Goal: Task Accomplishment & Management: Manage account settings

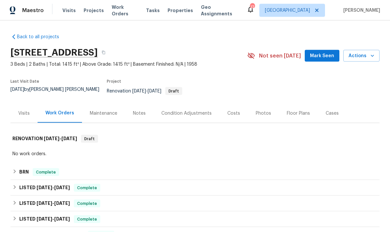
scroll to position [26, 0]
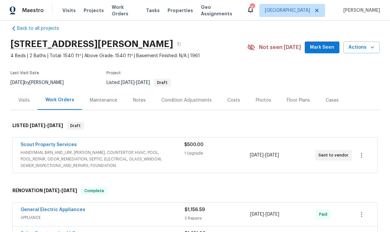
scroll to position [13, 0]
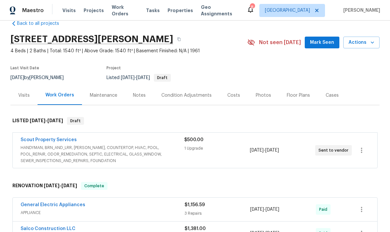
click at [143, 148] on span "HANDYMAN, BRN_AND_LRR, WELLS, COUNTERTOP, HVAC, POOL, POOL_REPAIR, ODOR_REMEDIA…" at bounding box center [103, 154] width 164 height 20
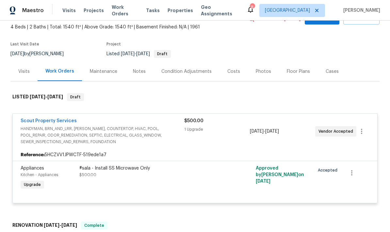
scroll to position [38, 0]
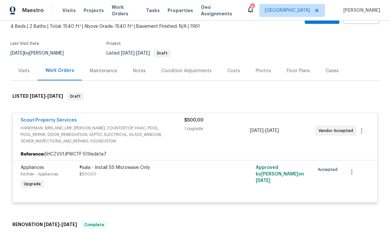
click at [156, 189] on div "#sala - Install SS Microwave Only $500.00" at bounding box center [150, 177] width 147 height 30
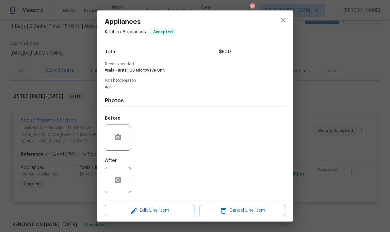
scroll to position [54, 0]
click at [287, 20] on icon "close" at bounding box center [283, 20] width 8 height 8
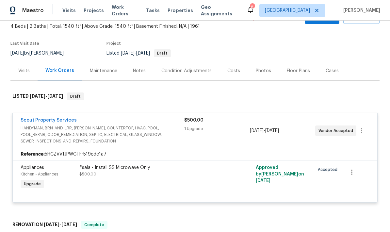
click at [187, 73] on div "Condition Adjustments" at bounding box center [186, 71] width 50 height 7
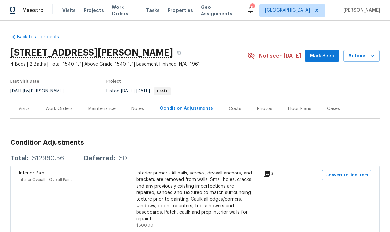
click at [61, 109] on div "Work Orders" at bounding box center [58, 109] width 27 height 7
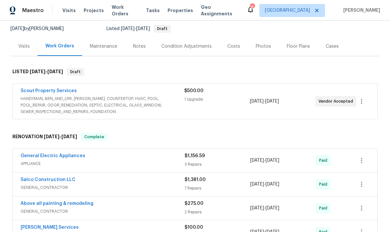
scroll to position [62, 0]
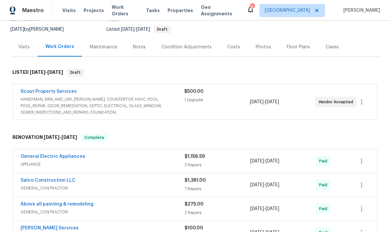
click at [221, 108] on div "$500.00 1 Upgrade" at bounding box center [216, 101] width 65 height 27
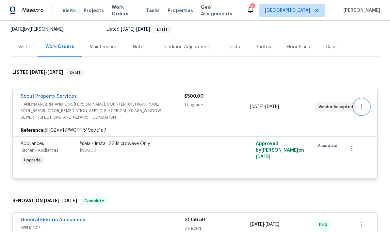
click at [359, 107] on icon "button" at bounding box center [362, 107] width 8 height 8
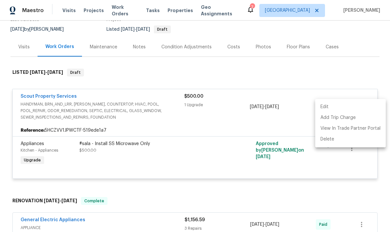
click at [209, 164] on div at bounding box center [195, 116] width 390 height 232
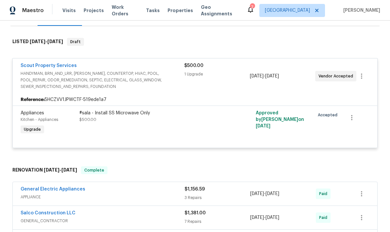
scroll to position [93, 0]
click at [207, 89] on div "$500.00 1 Upgrade" at bounding box center [216, 75] width 65 height 27
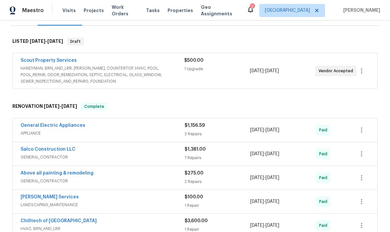
click at [229, 76] on div "$500.00 1 Upgrade" at bounding box center [216, 70] width 65 height 27
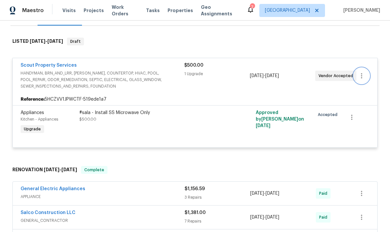
click at [363, 78] on icon "button" at bounding box center [362, 76] width 8 height 8
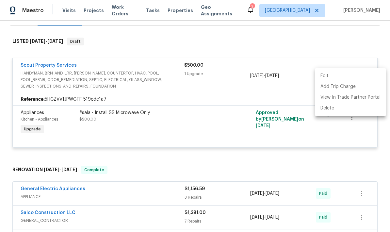
click at [232, 136] on div at bounding box center [195, 116] width 390 height 232
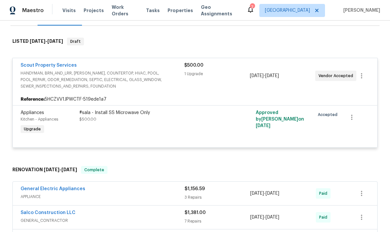
click at [205, 95] on div "Reference: 5HCZVV1JPWCTF-519ede1a7" at bounding box center [195, 99] width 365 height 12
click at [198, 123] on div "#sala - Install SS Microwave Only $500.00" at bounding box center [150, 123] width 147 height 30
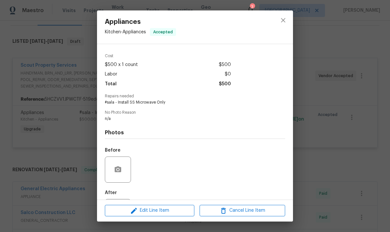
scroll to position [21, 0]
click at [283, 21] on icon "close" at bounding box center [283, 20] width 4 height 4
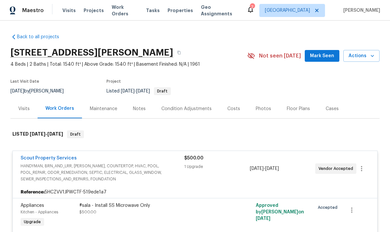
scroll to position [0, 0]
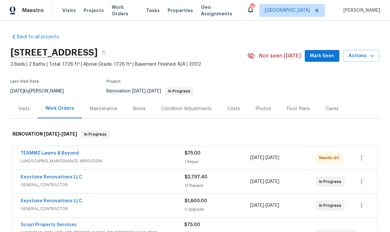
click at [168, 155] on div "TEAMMZ Lawns & Beyond" at bounding box center [103, 154] width 164 height 8
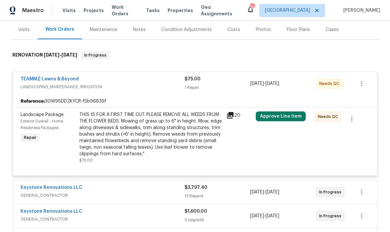
scroll to position [79, 0]
click at [182, 144] on div "THIS IS FOR A FIRST TIME CUT. PLEASE REMOVE ALL WEEDS FROM THE FLOWER BEDS. Mow…" at bounding box center [150, 134] width 143 height 46
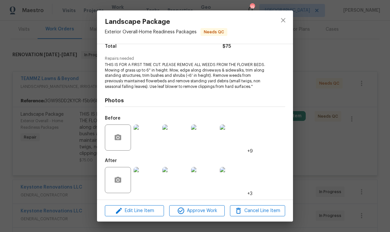
scroll to position [58, 0]
click at [148, 184] on img at bounding box center [147, 180] width 26 height 26
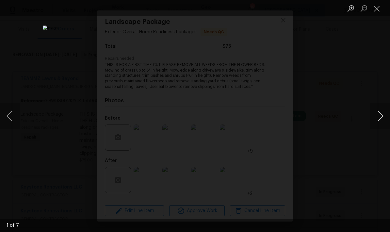
click at [378, 119] on button "Next image" at bounding box center [381, 116] width 20 height 26
click at [379, 117] on button "Next image" at bounding box center [381, 116] width 20 height 26
click at [381, 116] on button "Next image" at bounding box center [381, 116] width 20 height 26
click at [381, 117] on button "Next image" at bounding box center [381, 116] width 20 height 26
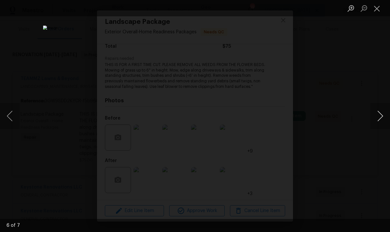
click at [381, 117] on button "Next image" at bounding box center [381, 116] width 20 height 26
click at [380, 117] on button "Next image" at bounding box center [381, 116] width 20 height 26
click at [381, 115] on button "Next image" at bounding box center [381, 116] width 20 height 26
click at [382, 115] on button "Next image" at bounding box center [381, 116] width 20 height 26
click at [381, 116] on button "Next image" at bounding box center [381, 116] width 20 height 26
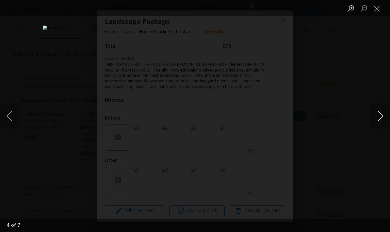
click at [381, 116] on button "Next image" at bounding box center [381, 116] width 20 height 26
click at [382, 115] on button "Next image" at bounding box center [381, 116] width 20 height 26
click at [376, 9] on button "Close lightbox" at bounding box center [377, 8] width 13 height 11
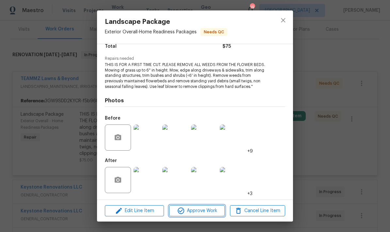
click at [198, 213] on span "Approve Work" at bounding box center [196, 211] width 51 height 8
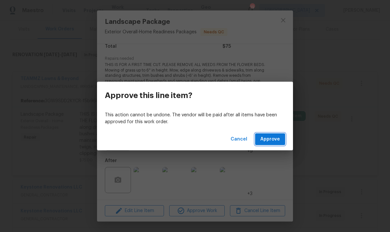
click at [273, 141] on span "Approve" at bounding box center [270, 139] width 20 height 8
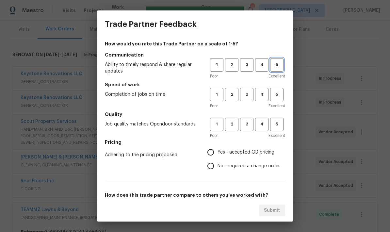
click at [278, 62] on span "5" at bounding box center [277, 65] width 12 height 8
click at [277, 93] on span "5" at bounding box center [277, 95] width 12 height 8
click at [277, 124] on span "5" at bounding box center [277, 125] width 12 height 8
click at [215, 154] on input "Yes - accepted OD pricing" at bounding box center [211, 152] width 14 height 14
radio input "true"
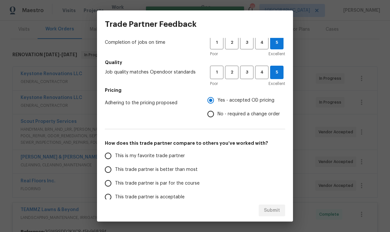
scroll to position [53, 0]
click at [107, 172] on input "This trade partner is better than most" at bounding box center [108, 169] width 14 height 14
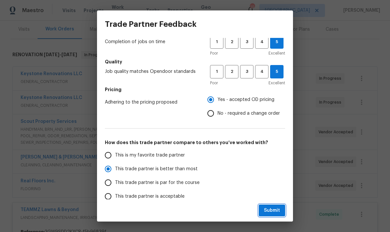
click at [277, 210] on span "Submit" at bounding box center [272, 211] width 16 height 8
radio input "true"
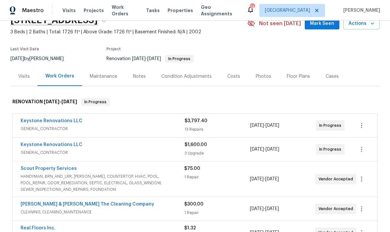
scroll to position [32, 0]
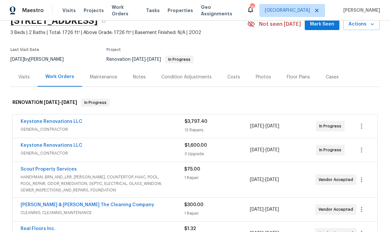
click at [224, 148] on div "$1,600.00" at bounding box center [218, 145] width 66 height 7
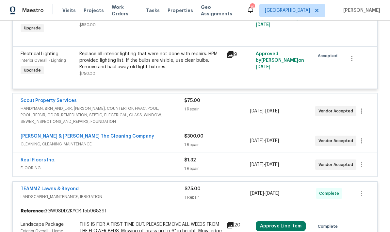
scroll to position [250, 0]
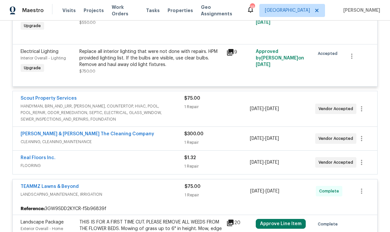
click at [217, 165] on div "1 Repair" at bounding box center [216, 166] width 65 height 7
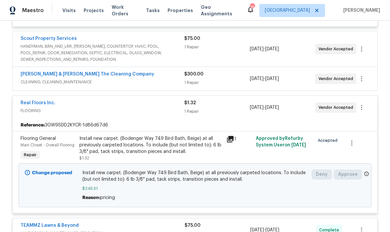
scroll to position [309, 0]
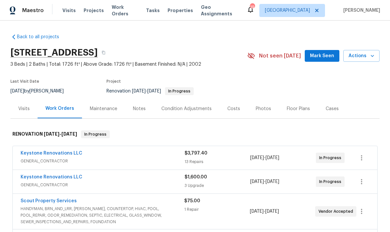
click at [141, 109] on div "Notes" at bounding box center [139, 109] width 13 height 7
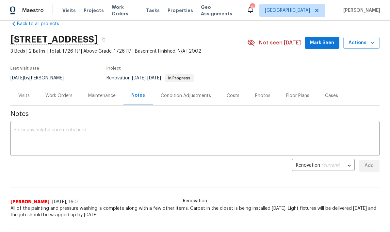
scroll to position [9, 0]
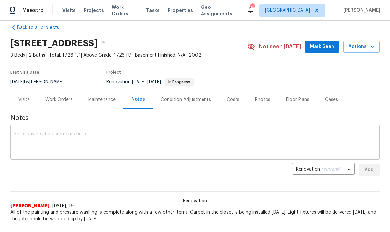
click at [102, 141] on textarea at bounding box center [194, 143] width 361 height 23
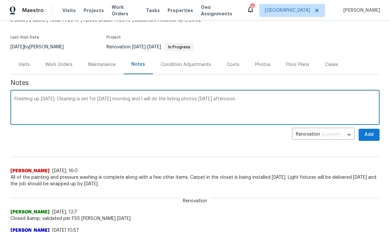
scroll to position [44, 0]
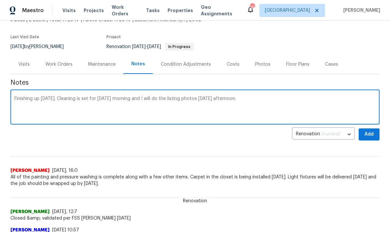
type textarea "Finishing up today. Cleaning is set for tomorrow morning and I will do the list…"
click at [229, 186] on span "All of the painting and pressure washing is complete along with a few other ite…" at bounding box center [194, 180] width 369 height 13
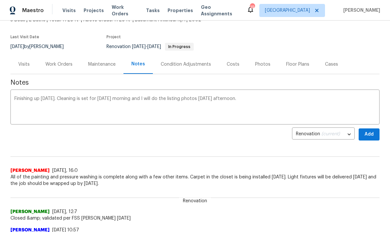
click at [231, 181] on span "All of the painting and pressure washing is complete along with a few other ite…" at bounding box center [194, 180] width 369 height 13
click at [368, 133] on span "Add" at bounding box center [369, 134] width 10 height 8
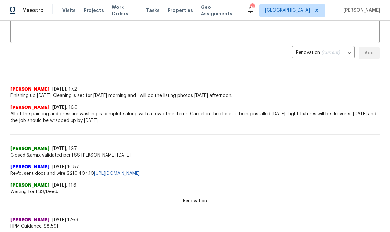
scroll to position [126, 0]
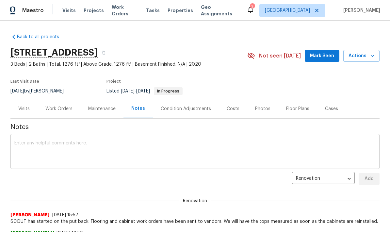
click at [124, 163] on textarea at bounding box center [194, 152] width 361 height 23
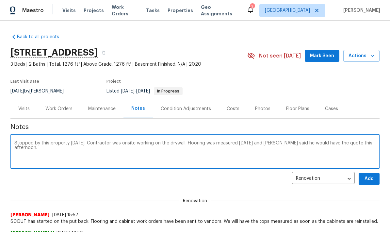
type textarea "Stopped by this property today. Contractor was onsite working on the drywall. F…"
click at [371, 178] on span "Add" at bounding box center [369, 179] width 10 height 8
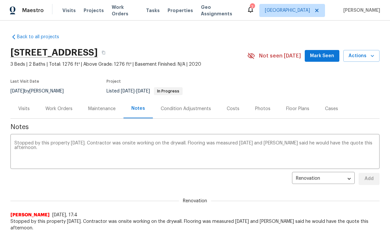
click at [327, 58] on span "Mark Seen" at bounding box center [322, 56] width 24 height 8
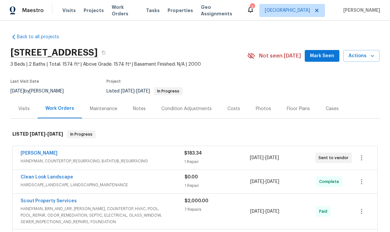
scroll to position [27, 0]
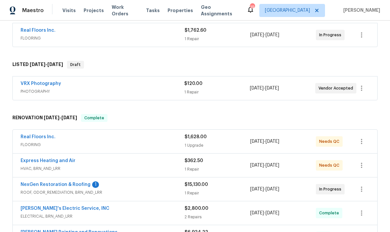
scroll to position [125, 0]
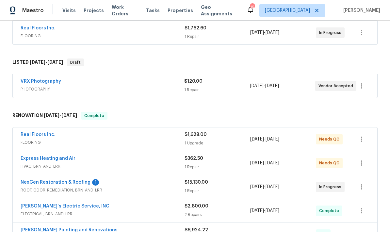
click at [162, 163] on span "HVAC, BRN_AND_LRR" at bounding box center [103, 166] width 164 height 7
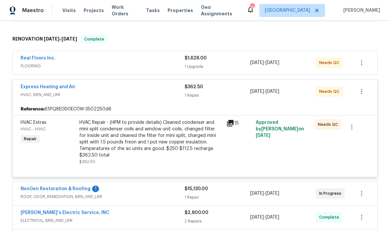
scroll to position [203, 0]
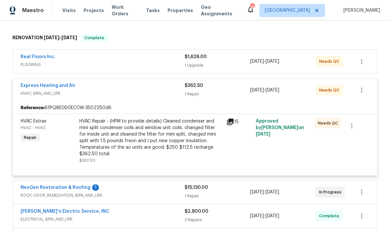
click at [177, 139] on div "HVAC Repair - (HPM to provide details) Cleaned condenser and mini split condens…" at bounding box center [150, 137] width 143 height 39
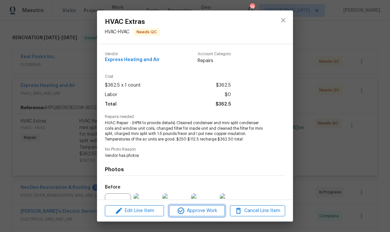
click at [197, 213] on span "Approve Work" at bounding box center [196, 211] width 51 height 8
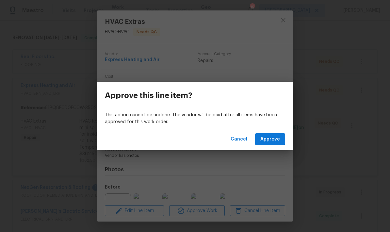
click at [274, 138] on span "Approve" at bounding box center [270, 139] width 20 height 8
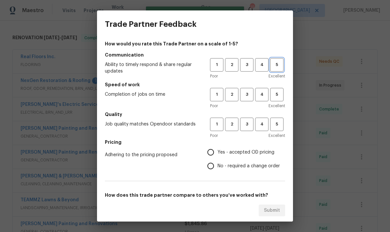
click at [278, 64] on span "5" at bounding box center [277, 65] width 12 height 8
click at [278, 124] on span "5" at bounding box center [277, 125] width 12 height 8
click at [211, 154] on input "Yes - accepted OD pricing" at bounding box center [211, 152] width 14 height 14
radio input "true"
click at [280, 94] on span "5" at bounding box center [277, 95] width 12 height 8
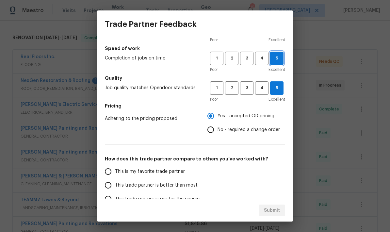
scroll to position [37, 0]
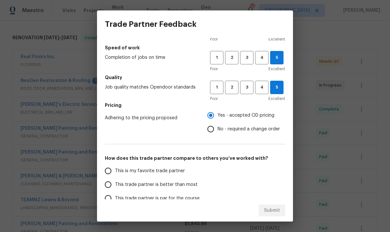
click at [109, 185] on input "This trade partner is better than most" at bounding box center [108, 185] width 14 height 14
click at [276, 211] on span "Submit" at bounding box center [272, 211] width 16 height 8
radio input "true"
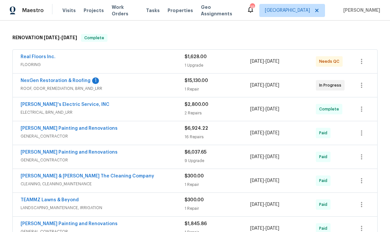
click at [133, 86] on span "ROOF, ODOR_REMEDIATION, BRN_AND_LRR" at bounding box center [103, 88] width 164 height 7
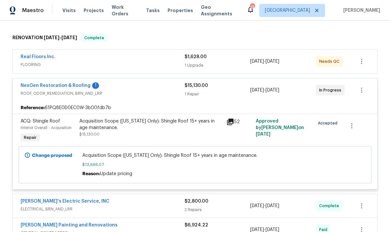
click at [92, 85] on div "1" at bounding box center [95, 85] width 7 height 7
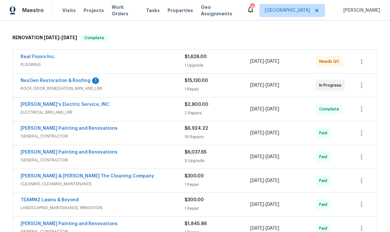
click at [92, 80] on div "1" at bounding box center [95, 80] width 7 height 7
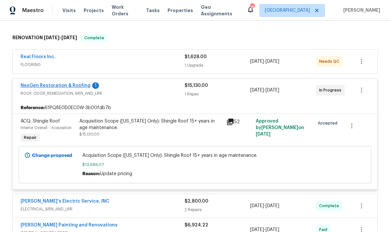
click at [82, 83] on link "NexGen Restoration & Roofing" at bounding box center [56, 85] width 70 height 5
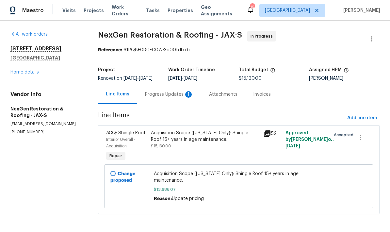
click at [176, 98] on div "Progress Updates 1" at bounding box center [169, 94] width 48 height 7
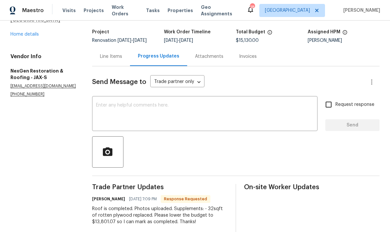
scroll to position [37, 0]
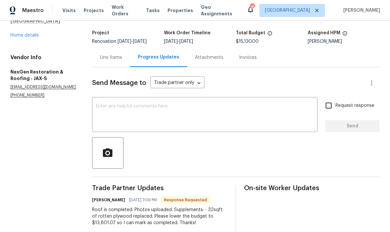
click at [109, 66] on div "Line Items" at bounding box center [111, 57] width 38 height 19
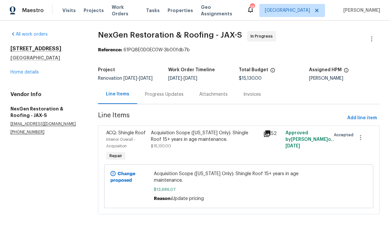
click at [235, 184] on div "Acquisition Scope (Florida Only): Shingle Roof 15+ years in age maintenance. $1…" at bounding box center [239, 186] width 170 height 31
click at [226, 183] on div "Acquisition Scope (Florida Only): Shingle Roof 15+ years in age maintenance. $1…" at bounding box center [239, 186] width 170 height 31
click at [167, 98] on div "Progress Updates" at bounding box center [164, 94] width 39 height 7
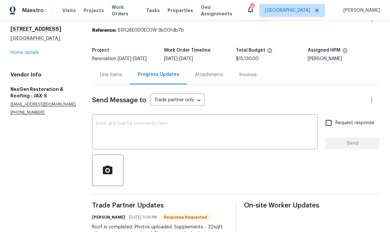
scroll to position [19, 0]
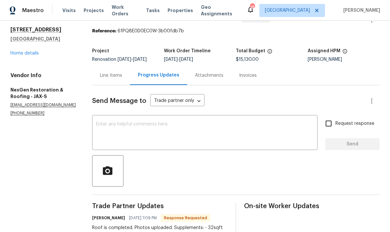
click at [116, 79] on div "Line Items" at bounding box center [111, 75] width 22 height 7
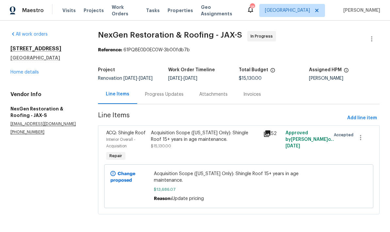
click at [195, 158] on div "Acquisition Scope (Florida Only): Shingle Roof 15+ years in age maintenance. $1…" at bounding box center [205, 146] width 112 height 37
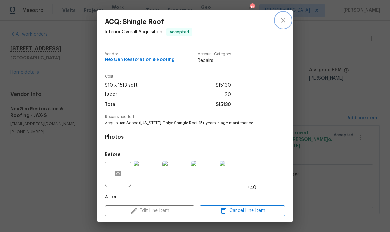
click at [285, 20] on icon "close" at bounding box center [283, 20] width 8 height 8
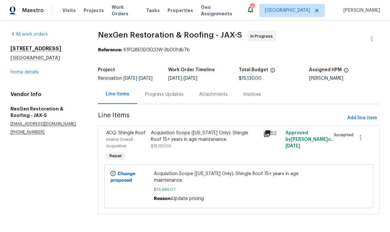
click at [191, 227] on div "All work orders 2376 Kirkwall St Orange Park, FL 32065 Home details Vendor Info…" at bounding box center [195, 127] width 390 height 212
click at [170, 98] on div "Progress Updates" at bounding box center [164, 94] width 39 height 7
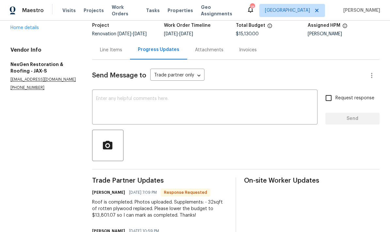
scroll to position [43, 0]
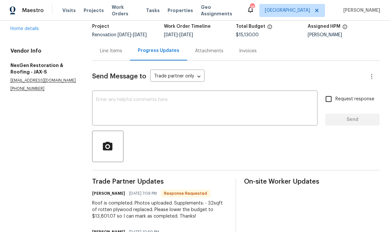
click at [116, 59] on div "Line Items" at bounding box center [111, 50] width 38 height 19
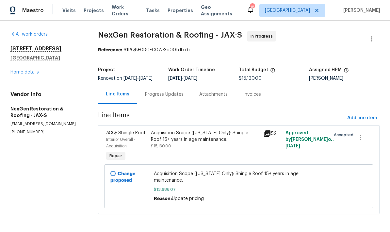
click at [201, 183] on div "Acquisition Scope (Florida Only): Shingle Roof 15+ years in age maintenance. $1…" at bounding box center [239, 186] width 170 height 31
click at [192, 187] on span "$13,686.07" at bounding box center [239, 189] width 170 height 7
click at [186, 186] on span "$13,686.07" at bounding box center [239, 189] width 170 height 7
click at [184, 186] on span "$13,686.07" at bounding box center [239, 189] width 170 height 7
click at [202, 143] on div "Acquisition Scope (Florida Only): Shingle Roof 15+ years in age maintenance." at bounding box center [205, 136] width 108 height 13
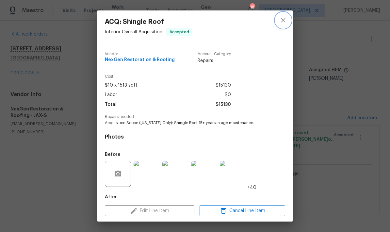
click at [284, 20] on icon "close" at bounding box center [283, 20] width 4 height 4
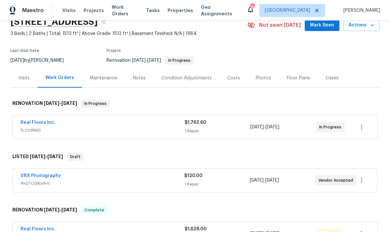
scroll to position [33, 0]
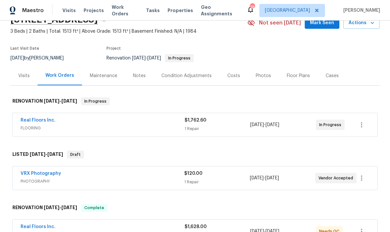
click at [152, 124] on div "Real Floors Inc." at bounding box center [103, 121] width 164 height 8
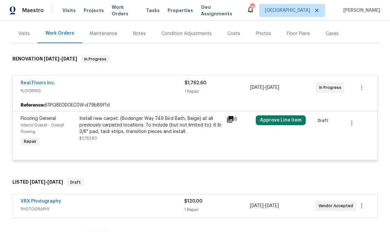
scroll to position [76, 0]
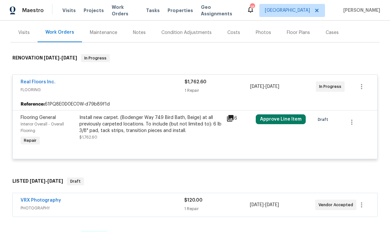
click at [173, 142] on div "Install new carpet. (Bodenger Way 749 Bird Bath, Beige) at all previously carpe…" at bounding box center [150, 130] width 147 height 37
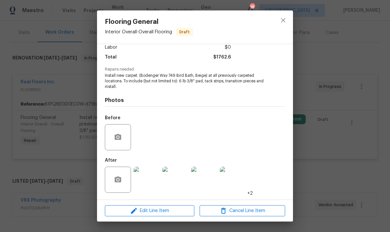
scroll to position [48, 0]
click at [287, 21] on button "close" at bounding box center [283, 20] width 16 height 16
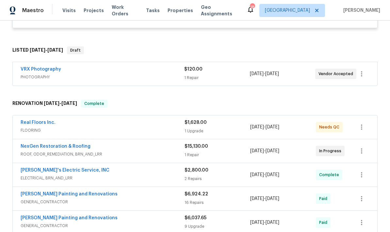
scroll to position [209, 0]
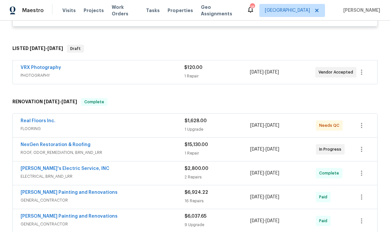
click at [165, 125] on div "Real Floors Inc." at bounding box center [103, 122] width 164 height 8
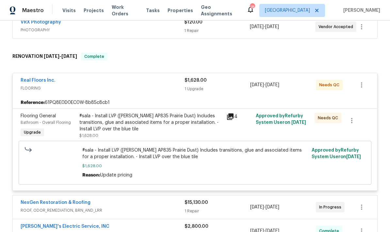
scroll to position [256, 0]
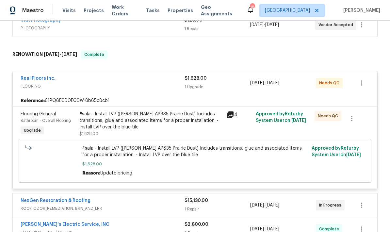
click at [214, 160] on div "#sala - Install LVP (Knighton AP835 Prairie Dust) Includes transitions, glue an…" at bounding box center [195, 160] width 226 height 31
click at [186, 130] on div "#sala - Install LVP (Knighton AP835 Prairie Dust) Includes transitions, glue an…" at bounding box center [150, 121] width 143 height 20
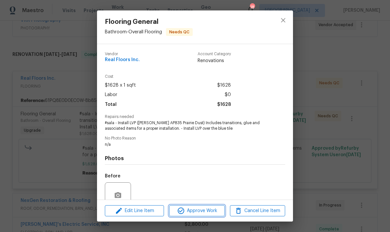
click at [200, 212] on span "Approve Work" at bounding box center [196, 211] width 51 height 8
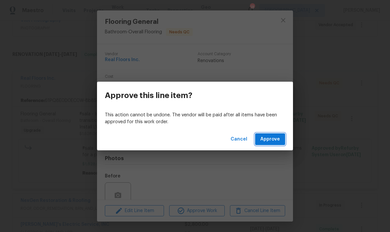
click at [274, 139] on span "Approve" at bounding box center [270, 139] width 20 height 8
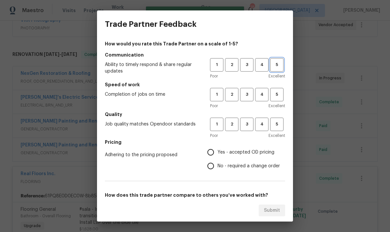
click at [281, 61] on span "5" at bounding box center [277, 65] width 12 height 8
click at [278, 94] on span "5" at bounding box center [277, 95] width 12 height 8
click at [278, 123] on span "5" at bounding box center [277, 125] width 12 height 8
click at [214, 151] on input "Yes - accepted OD pricing" at bounding box center [211, 152] width 14 height 14
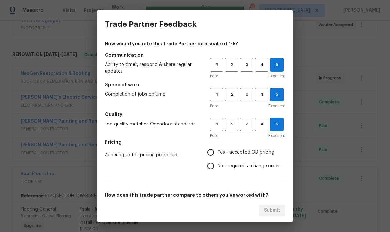
radio input "true"
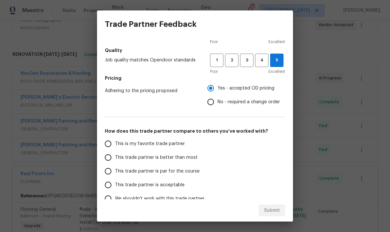
scroll to position [67, 0]
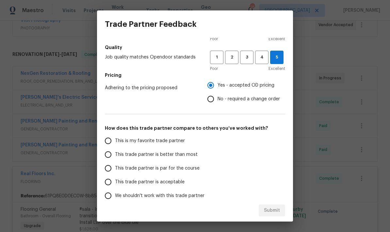
click at [110, 157] on input "This trade partner is better than most" at bounding box center [108, 155] width 14 height 14
click at [275, 212] on span "Submit" at bounding box center [272, 211] width 16 height 8
radio input "true"
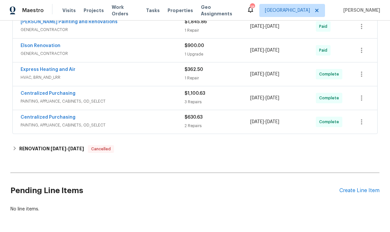
scroll to position [578, 0]
click at [357, 194] on div "Create Line Item" at bounding box center [360, 191] width 40 height 6
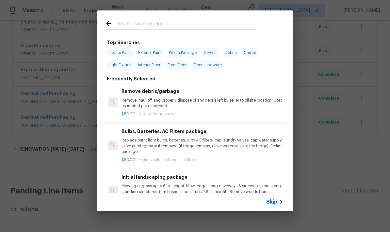
click at [159, 24] on input "text" at bounding box center [186, 25] width 139 height 10
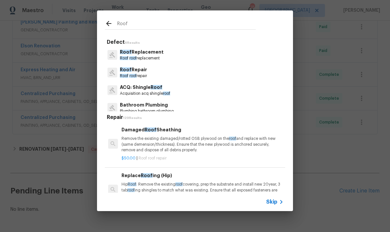
type input "Roof"
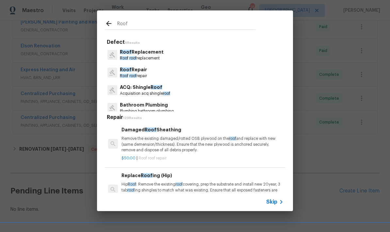
click at [108, 25] on icon at bounding box center [109, 24] width 8 height 8
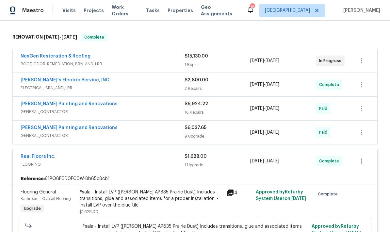
scroll to position [259, 0]
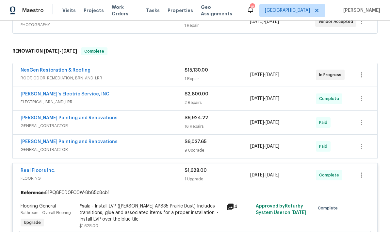
click at [224, 79] on div "1 Repair" at bounding box center [218, 78] width 66 height 7
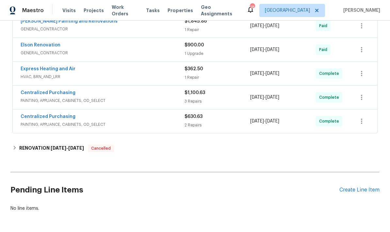
scroll to position [675, 0]
click at [357, 193] on div "Create Line Item" at bounding box center [360, 190] width 40 height 6
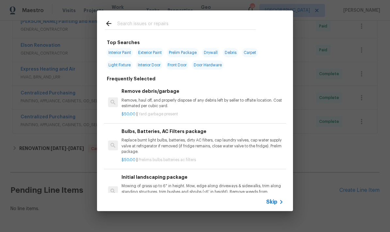
click at [167, 23] on input "text" at bounding box center [186, 25] width 139 height 10
type input "Roof"
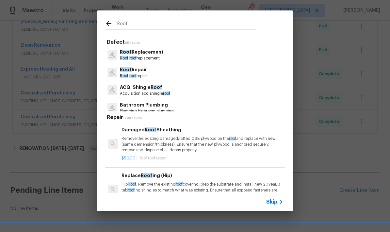
click at [152, 56] on p "Roof roof replacement" at bounding box center [142, 59] width 44 height 6
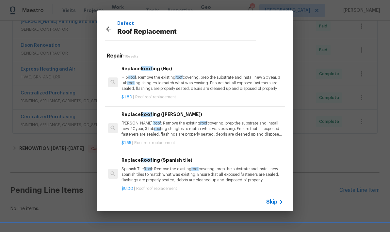
click at [214, 83] on p "Hip Roof : Remove the existing roof covering, prep the substrate and install ne…" at bounding box center [203, 83] width 162 height 17
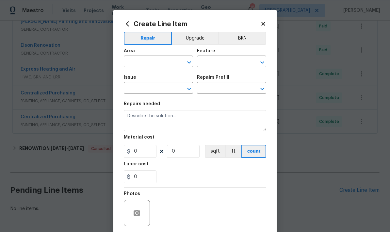
type input "Eaves and Trim"
type input "Roof Replacement"
type input "Replace Roofing (Hip) $1.80"
type textarea "Hip Roof: Remove the existing roof covering, prep the substrate and install new…"
type input "1.8"
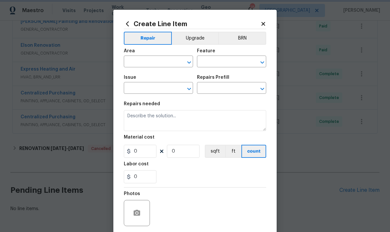
type input "1"
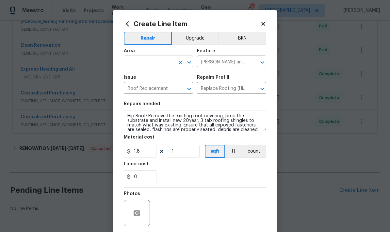
click at [164, 63] on input "text" at bounding box center [149, 62] width 51 height 10
click at [138, 78] on li "Roof" at bounding box center [158, 77] width 69 height 11
type input "Roof"
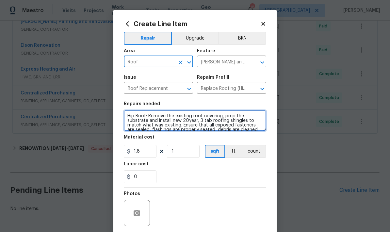
click at [207, 123] on textarea "Hip Roof: Remove the existing roof covering, prep the substrate and install new…" at bounding box center [195, 120] width 142 height 21
type textarea "Hip Roof: Remove the existing roof covering, prep the substrate and install new…"
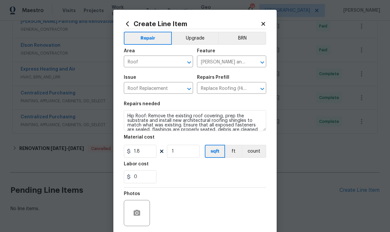
click at [201, 172] on div "0" at bounding box center [195, 176] width 142 height 13
click at [148, 157] on input "1.8" at bounding box center [140, 151] width 33 height 13
type input "13801"
click at [189, 175] on div "0" at bounding box center [195, 176] width 142 height 13
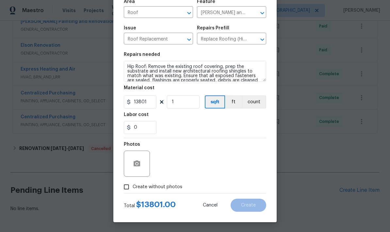
scroll to position [51, 0]
click at [138, 164] on circle "button" at bounding box center [137, 164] width 2 height 2
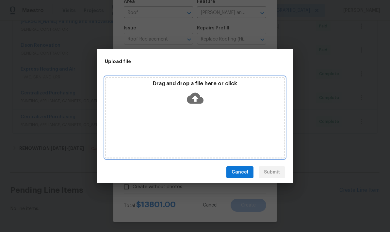
click at [199, 102] on icon at bounding box center [195, 98] width 17 height 11
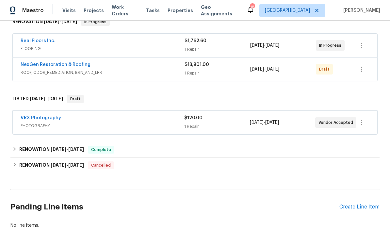
scroll to position [113, 0]
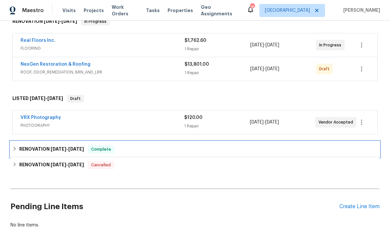
click at [151, 149] on div "RENOVATION 7/28/25 - 9/24/25 Complete" at bounding box center [194, 149] width 365 height 8
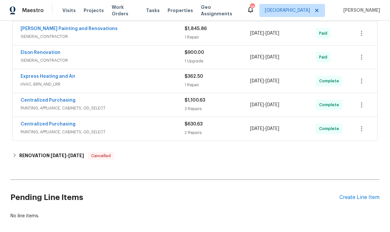
scroll to position [399, 0]
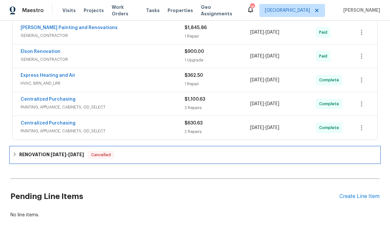
click at [320, 157] on div "RENOVATION 7/11/25 - 7/17/25 Cancelled" at bounding box center [194, 155] width 365 height 8
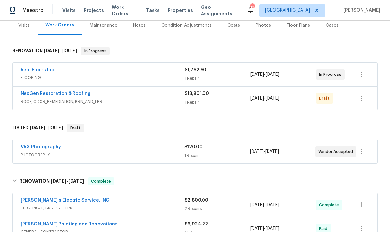
scroll to position [82, 0]
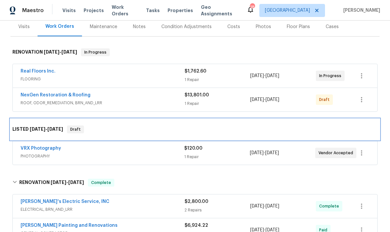
click at [292, 130] on div "LISTED 8/27/25 - 8/28/25 Draft" at bounding box center [194, 129] width 365 height 8
click at [302, 136] on div "LISTED 8/27/25 - 8/28/25 Draft" at bounding box center [194, 129] width 369 height 21
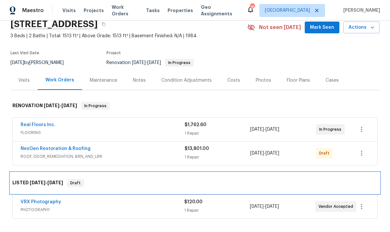
scroll to position [23, 0]
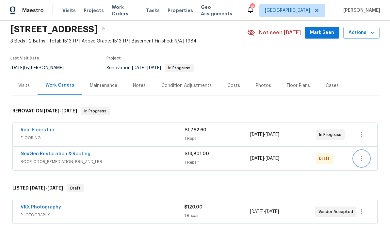
click at [362, 159] on icon "button" at bounding box center [362, 159] width 8 height 8
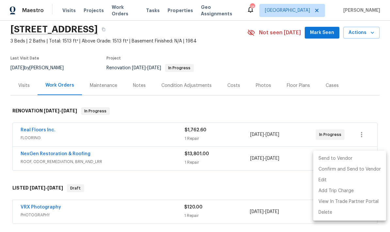
click at [339, 159] on li "Send to Vendor" at bounding box center [349, 158] width 73 height 11
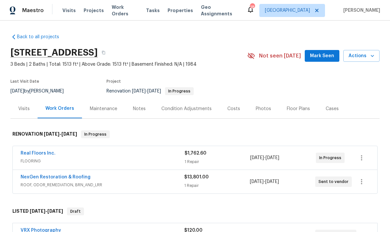
click at [154, 185] on span "ROOF, ODOR_REMEDIATION, BRN_AND_LRR" at bounding box center [103, 185] width 164 height 7
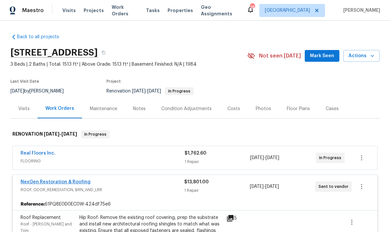
click at [75, 184] on link "NexGen Restoration & Roofing" at bounding box center [56, 182] width 70 height 5
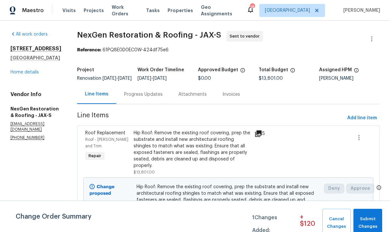
click at [156, 98] on div "Progress Updates" at bounding box center [143, 94] width 39 height 7
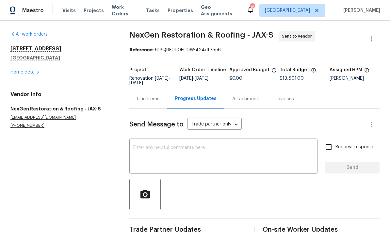
scroll to position [16, 0]
click at [216, 145] on textarea at bounding box center [223, 156] width 180 height 23
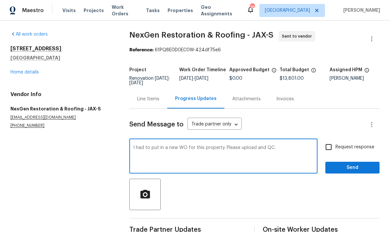
type textarea "I had to put in a new WO for this property. Please upload and QC."
click at [330, 140] on input "Request response" at bounding box center [329, 147] width 14 height 14
checkbox input "true"
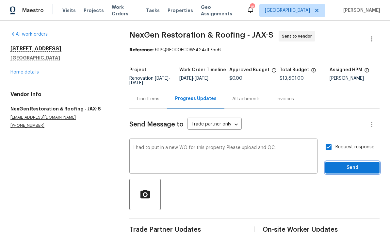
click at [351, 164] on span "Send" at bounding box center [353, 168] width 44 height 8
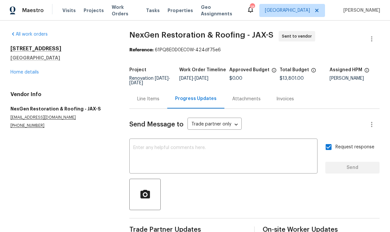
scroll to position [0, 0]
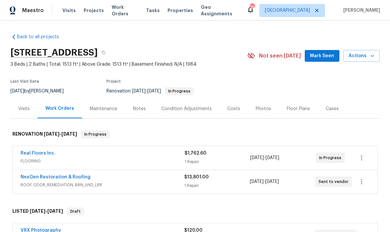
click at [108, 111] on div "Maintenance" at bounding box center [103, 109] width 27 height 7
